Goal: Task Accomplishment & Management: Use online tool/utility

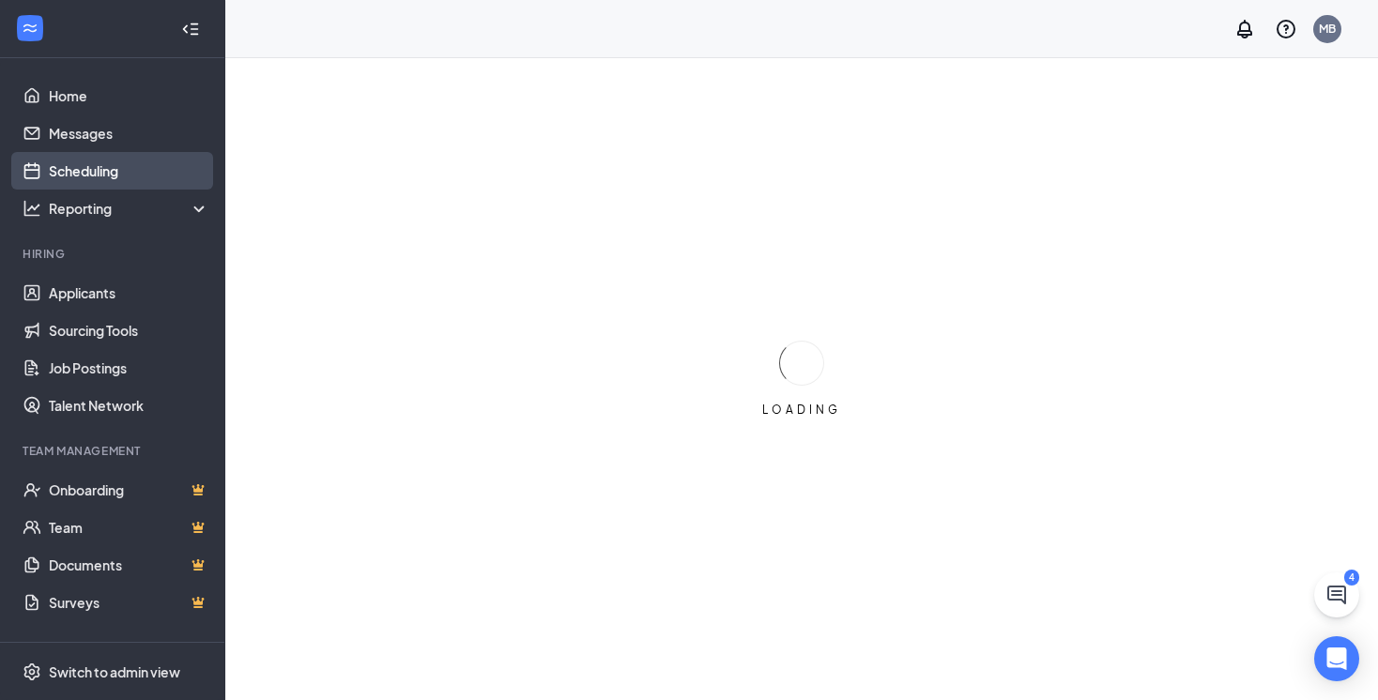
click at [98, 173] on link "Scheduling" at bounding box center [129, 171] width 160 height 38
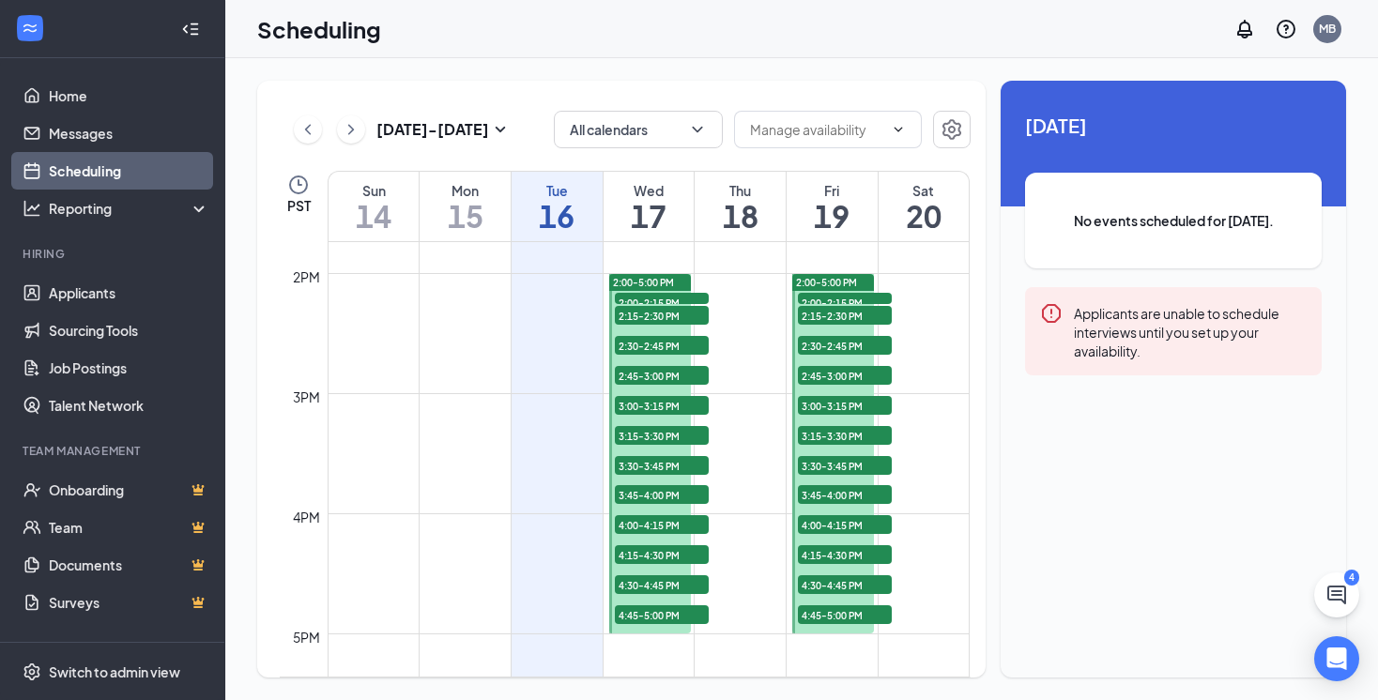
scroll to position [1658, 0]
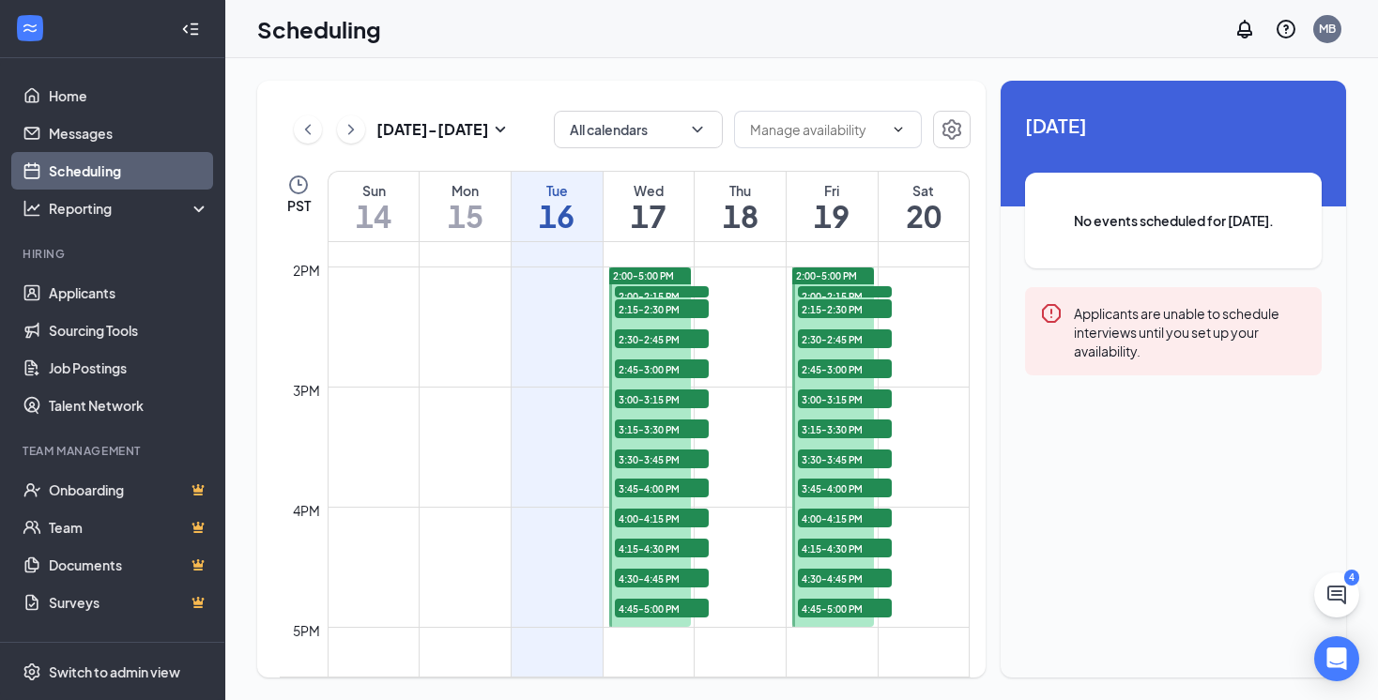
click at [669, 288] on span "2:00-2:15 PM" at bounding box center [662, 295] width 94 height 19
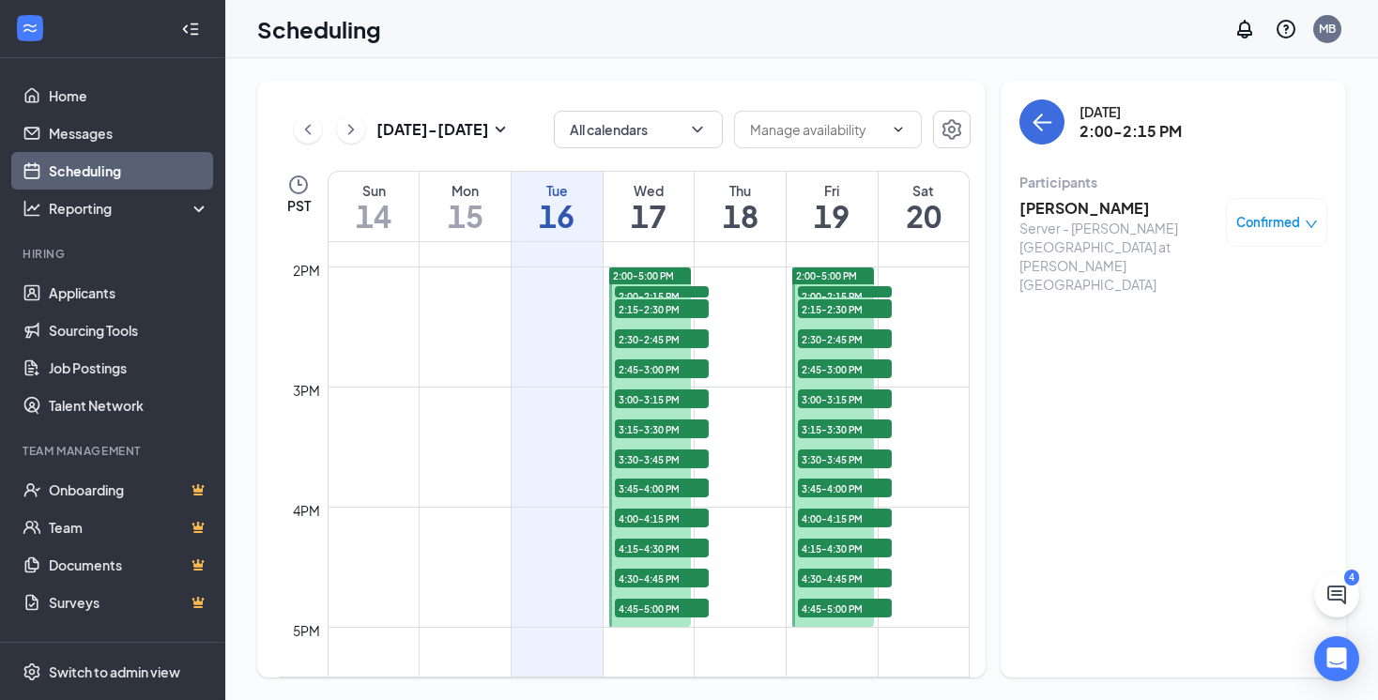
click at [667, 303] on span "2:15-2:30 PM" at bounding box center [662, 308] width 94 height 19
click at [665, 333] on span "2:30-2:45 PM" at bounding box center [662, 338] width 94 height 19
click at [664, 362] on span "2:45-3:00 PM" at bounding box center [662, 368] width 94 height 19
click at [661, 394] on span "3:00-3:15 PM" at bounding box center [662, 399] width 94 height 19
